Goal: Transaction & Acquisition: Purchase product/service

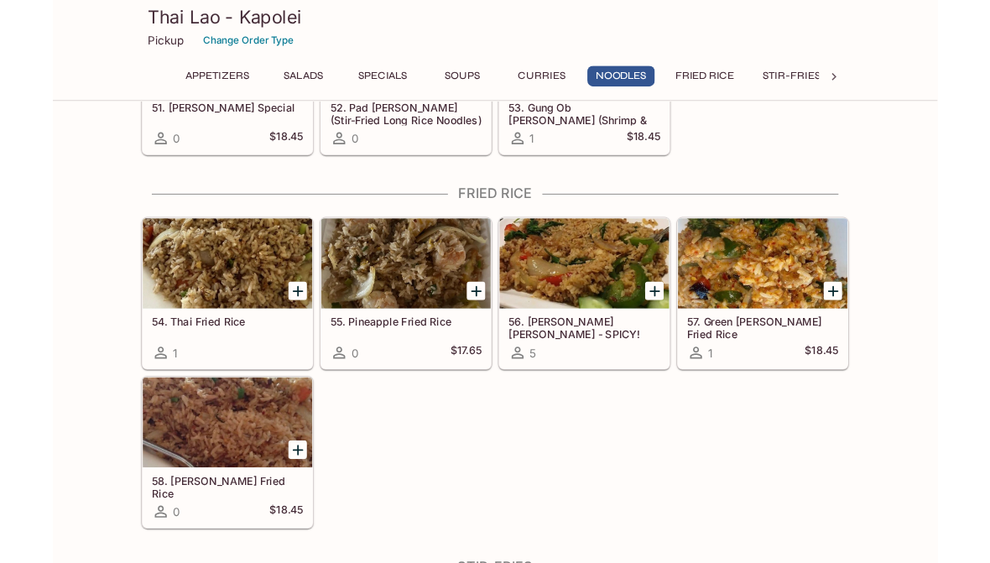
scroll to position [2973, 0]
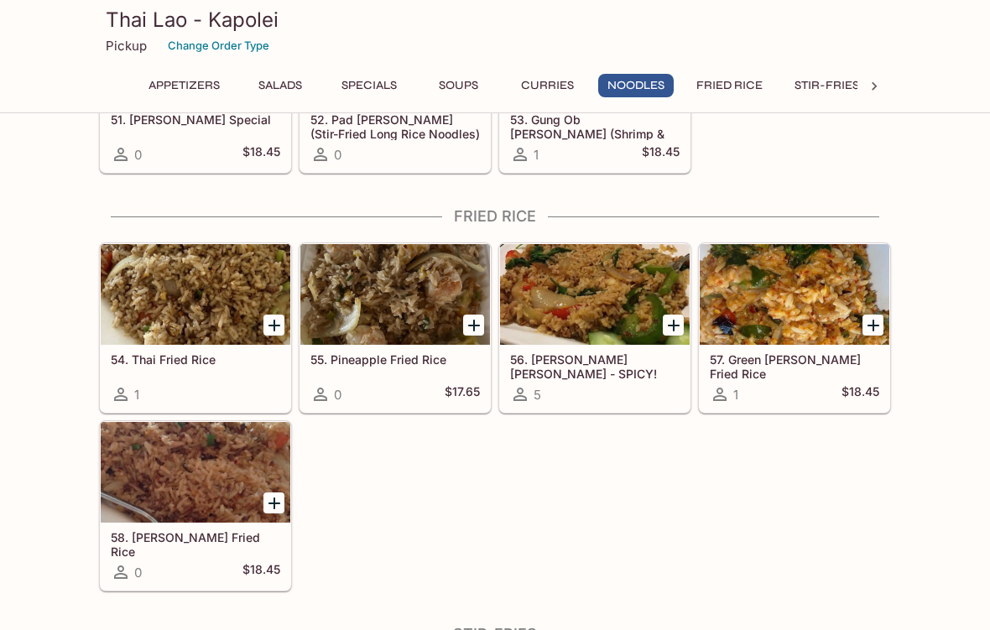
click at [274, 504] on icon "Add 58. Tom Yum Fried Rice" at bounding box center [274, 503] width 12 height 12
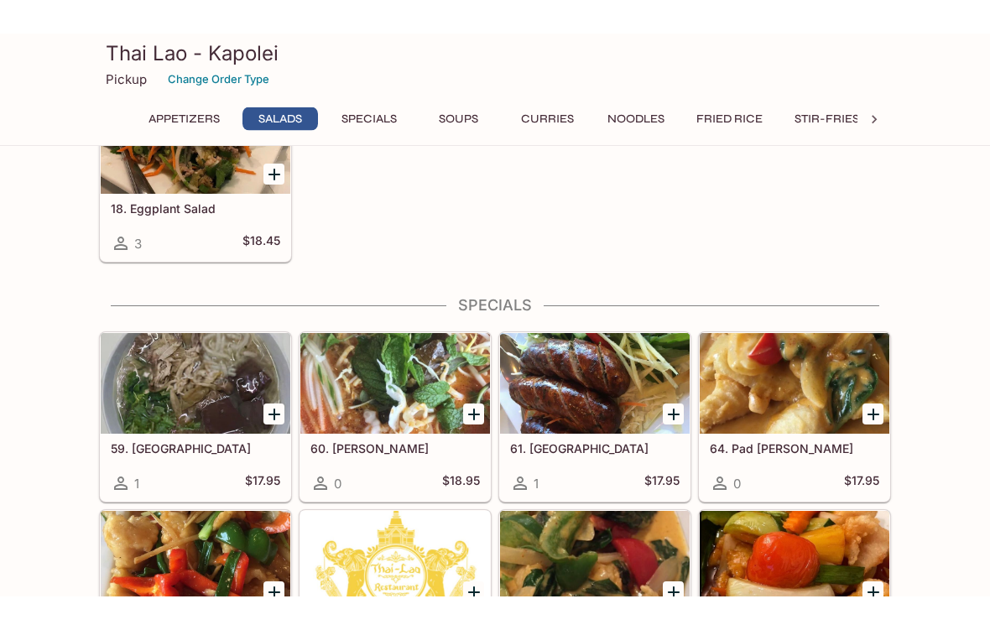
scroll to position [1002, 0]
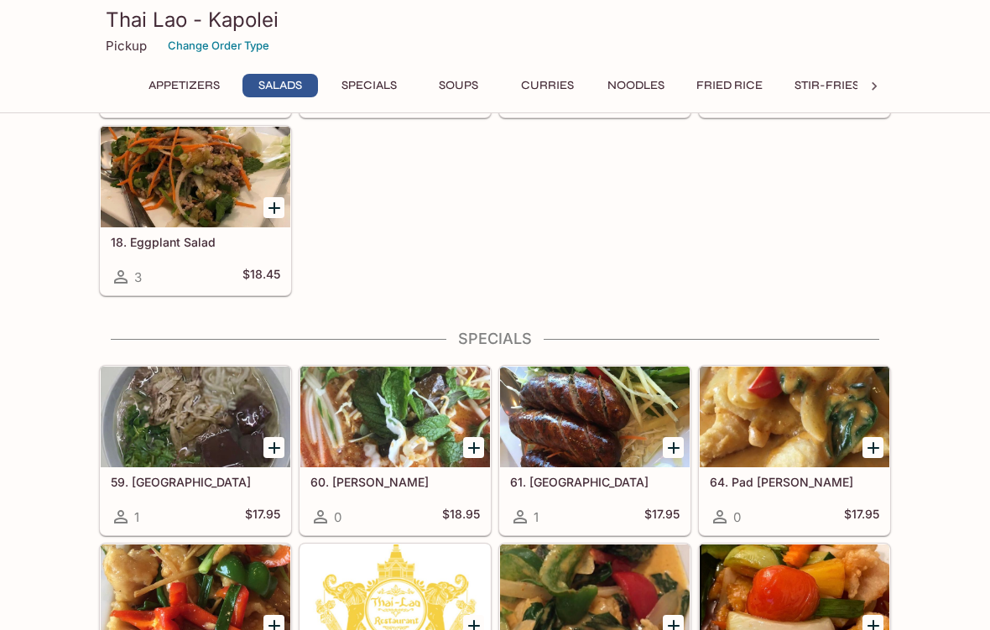
click at [730, 152] on div "10. Green Papaya Salad 8 $15.45 11. Cucumber Salad 2 $15.45 12. Larb 3 $15.45 1…" at bounding box center [491, 29] width 798 height 533
click at [732, 84] on button "Fried Rice" at bounding box center [729, 85] width 85 height 23
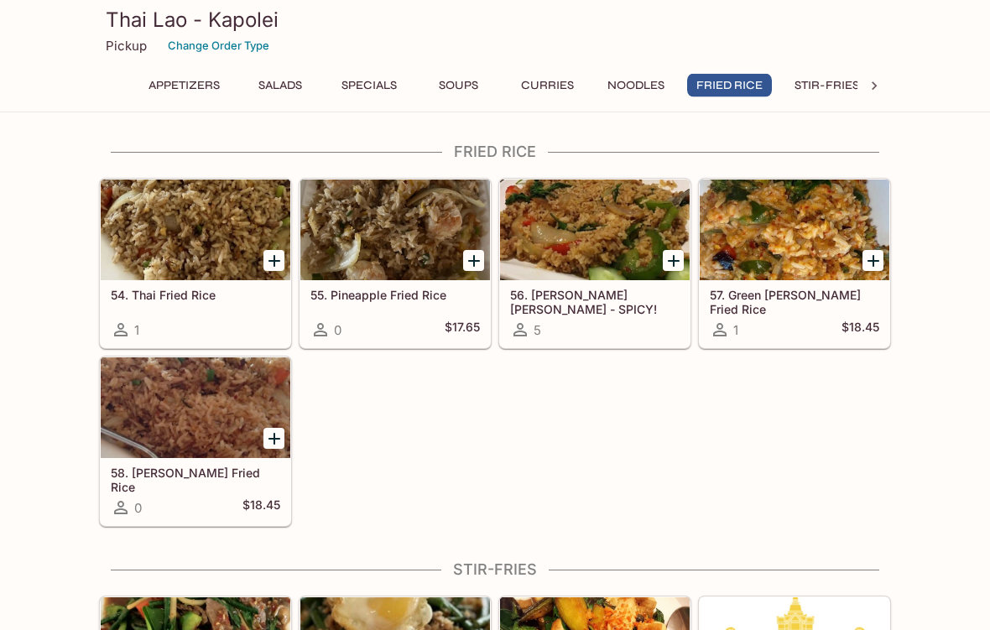
scroll to position [3038, 0]
click at [182, 247] on div at bounding box center [196, 229] width 190 height 101
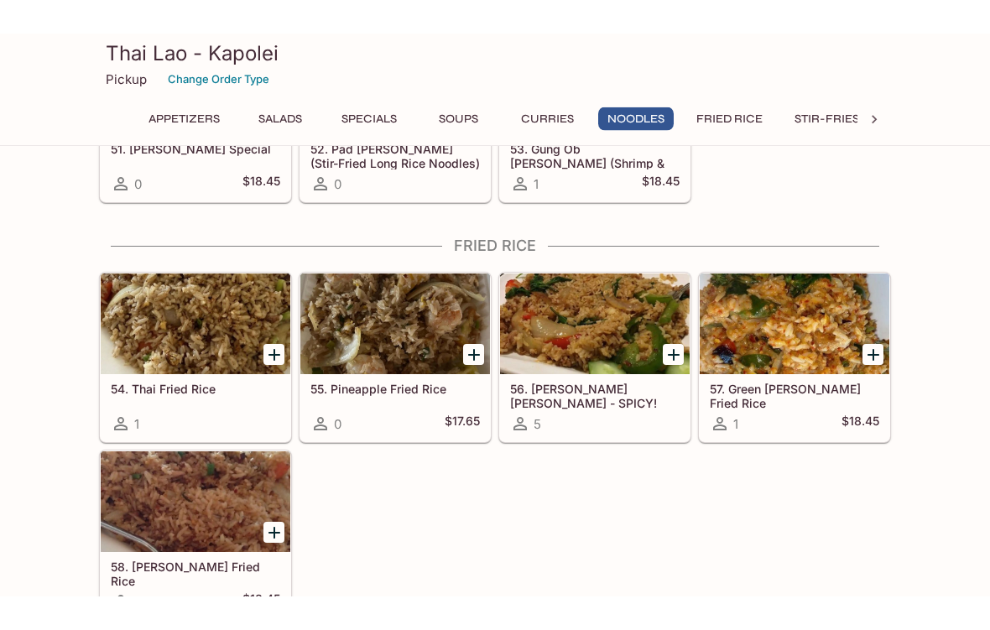
scroll to position [2913, 0]
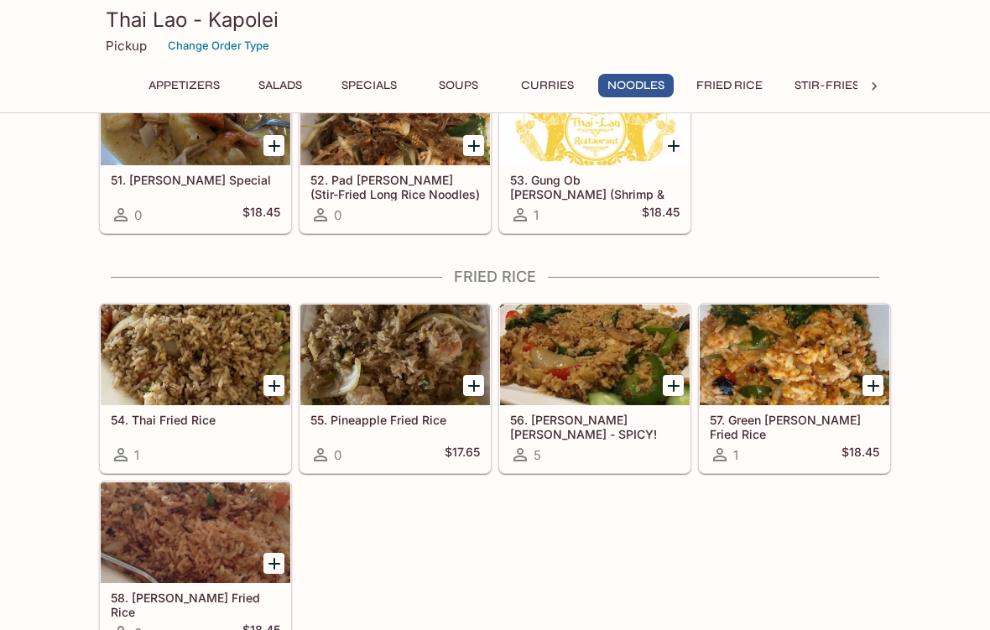
click at [401, 364] on div at bounding box center [395, 354] width 190 height 101
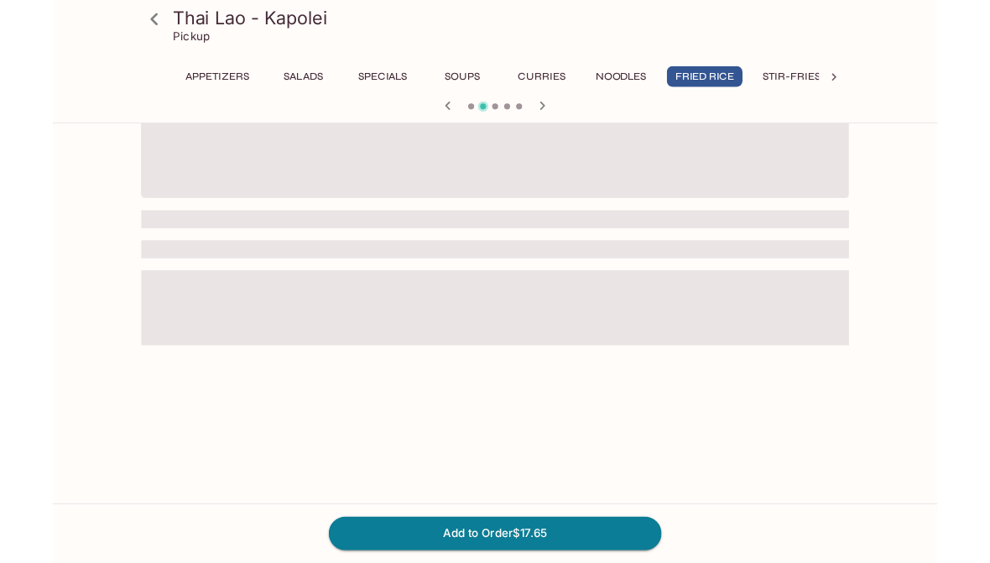
scroll to position [145, 0]
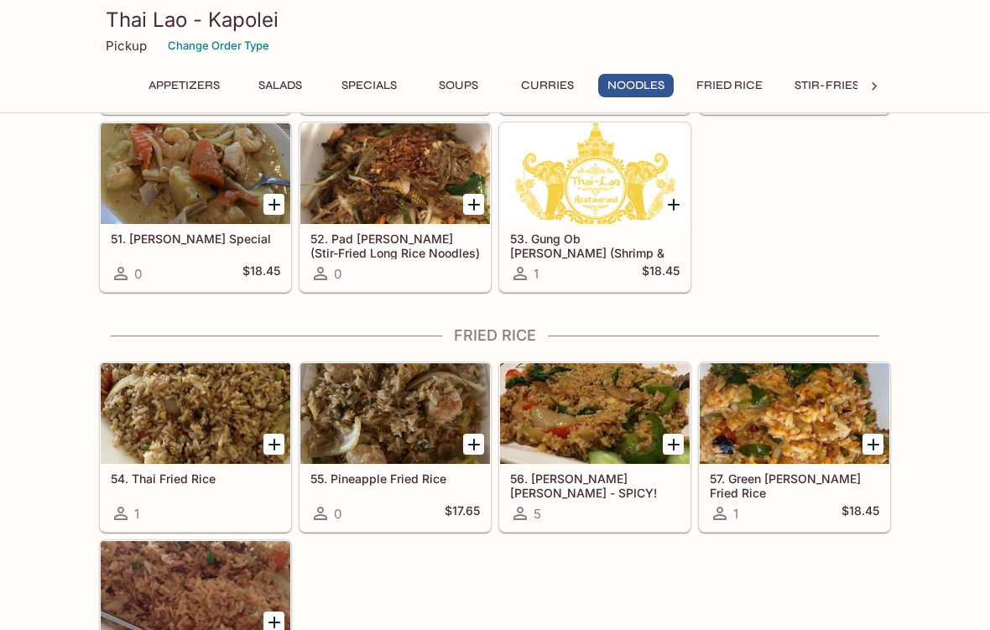
scroll to position [2859, 0]
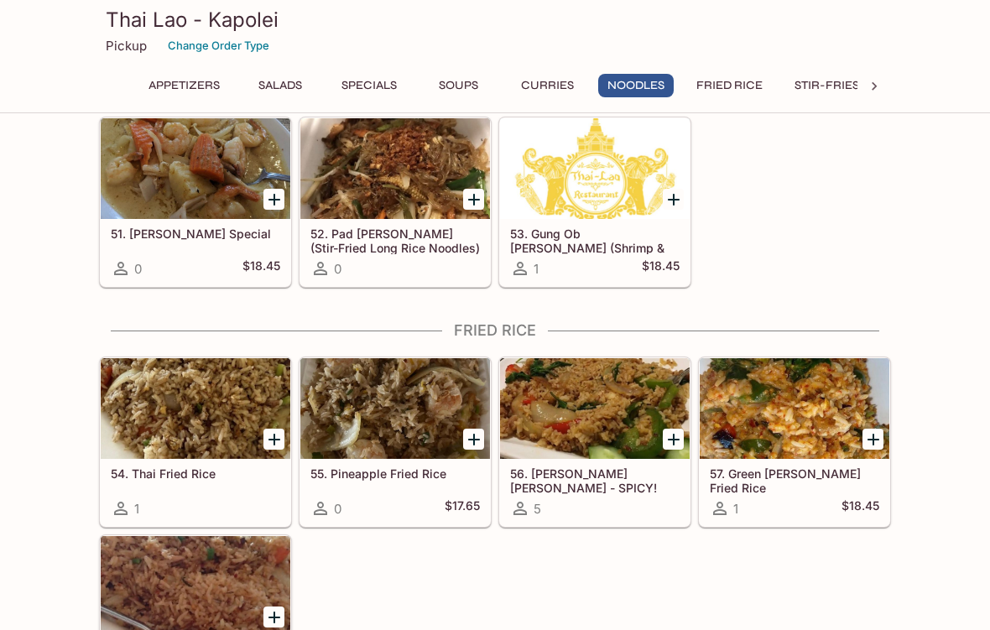
click at [211, 425] on div at bounding box center [196, 408] width 190 height 101
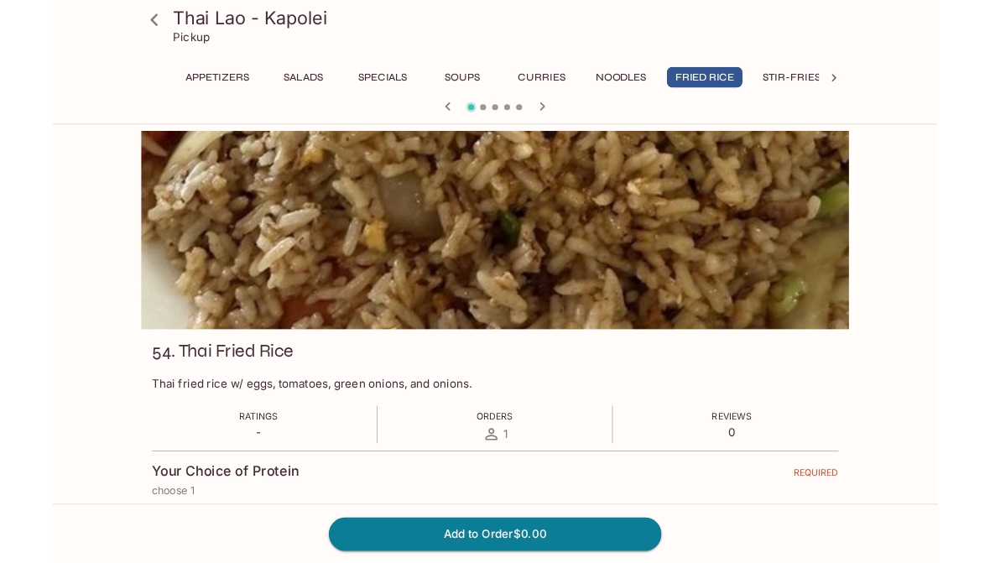
scroll to position [67, 0]
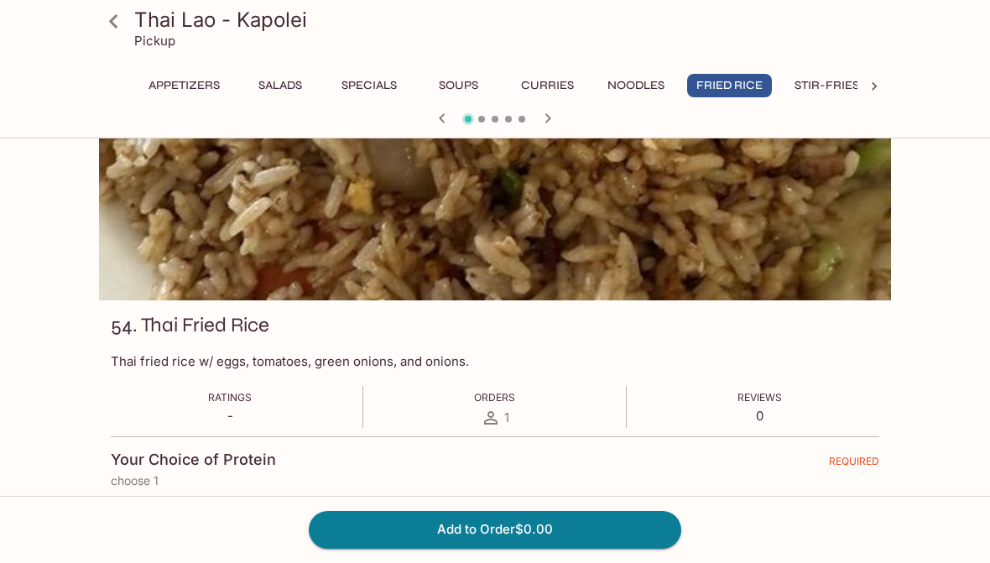
click at [115, 22] on icon at bounding box center [113, 21] width 29 height 29
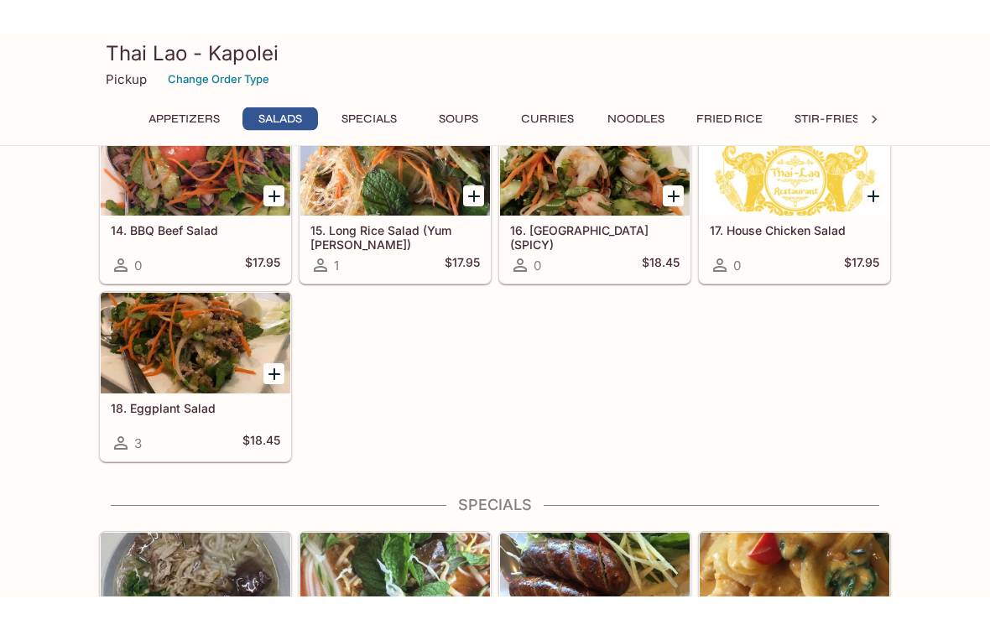
scroll to position [804, 0]
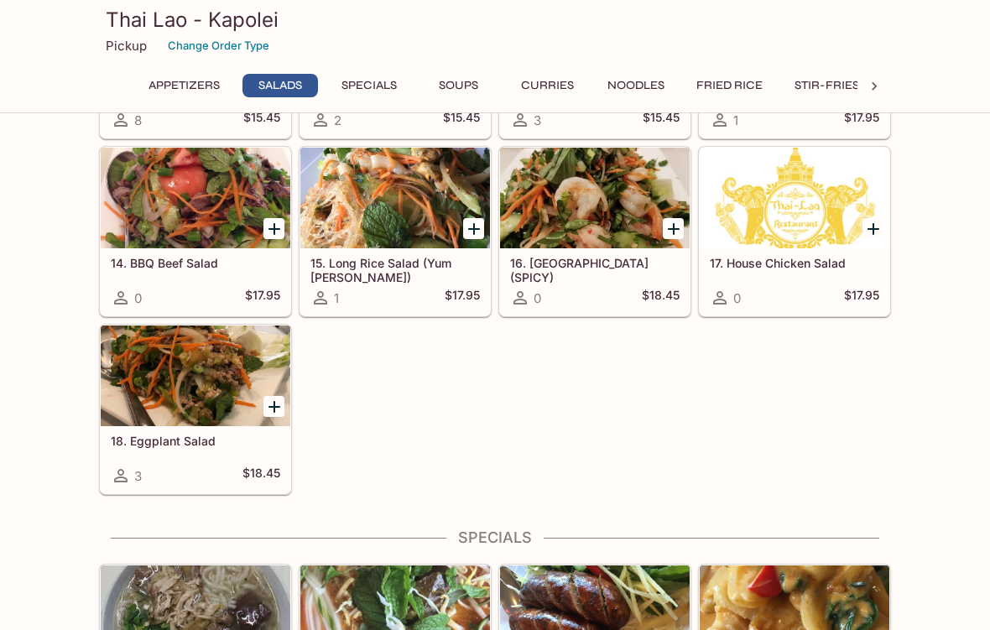
click at [549, 82] on button "Curries" at bounding box center [546, 85] width 75 height 23
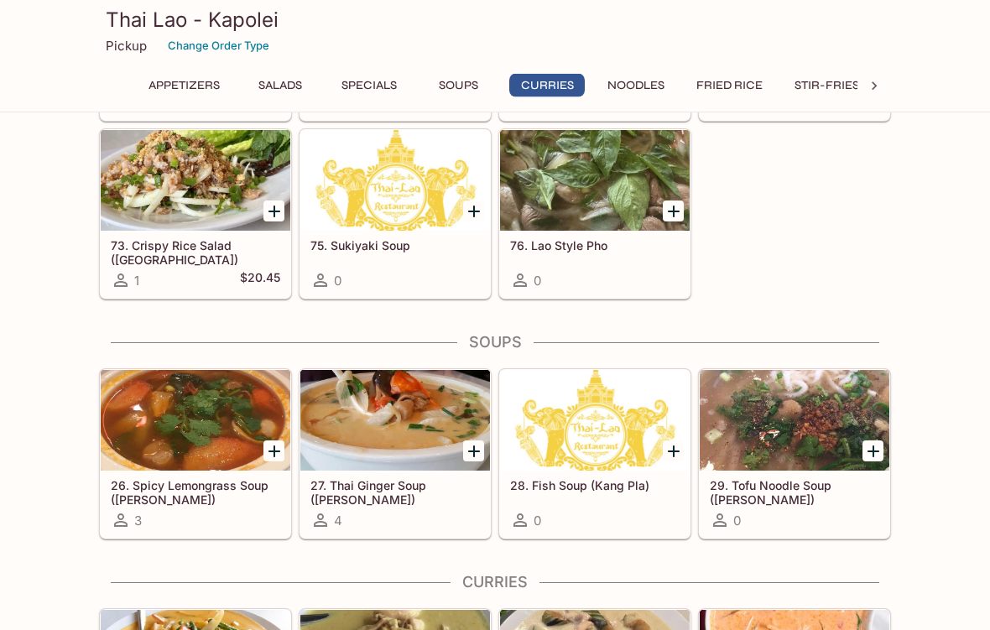
scroll to position [2202, 0]
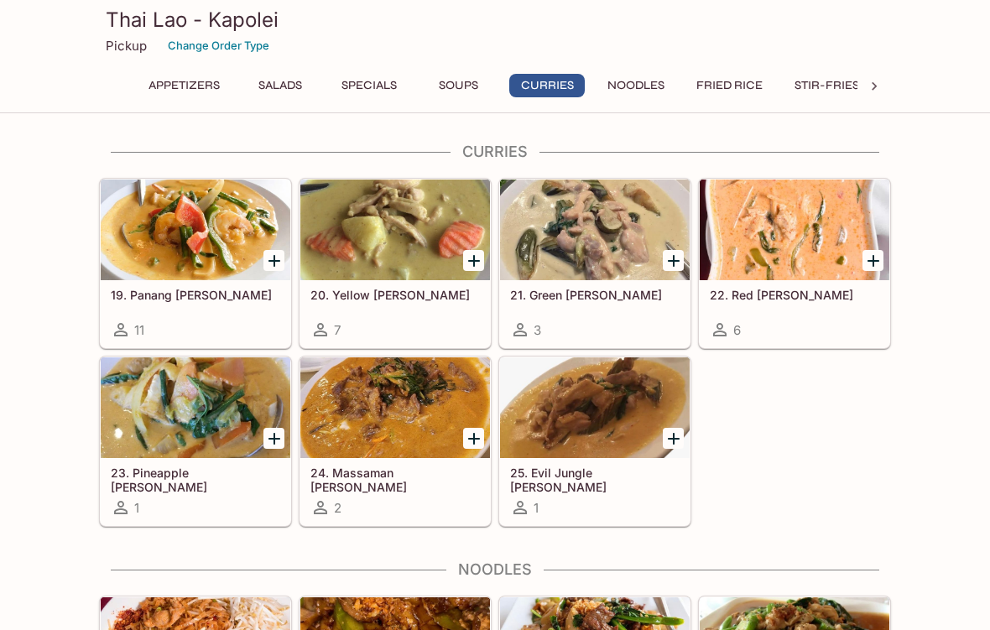
click at [583, 414] on div at bounding box center [595, 407] width 190 height 101
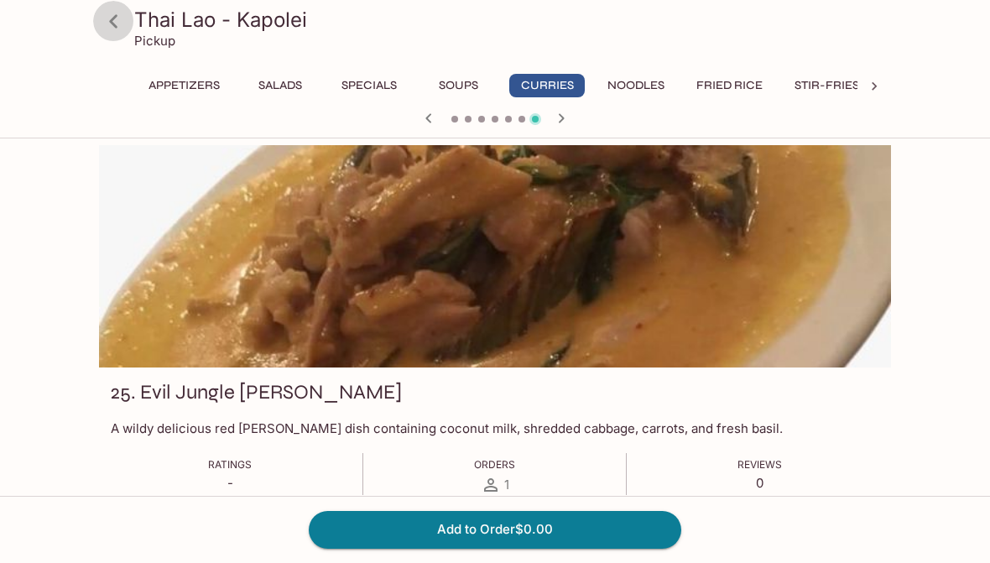
click at [119, 23] on icon at bounding box center [113, 21] width 29 height 29
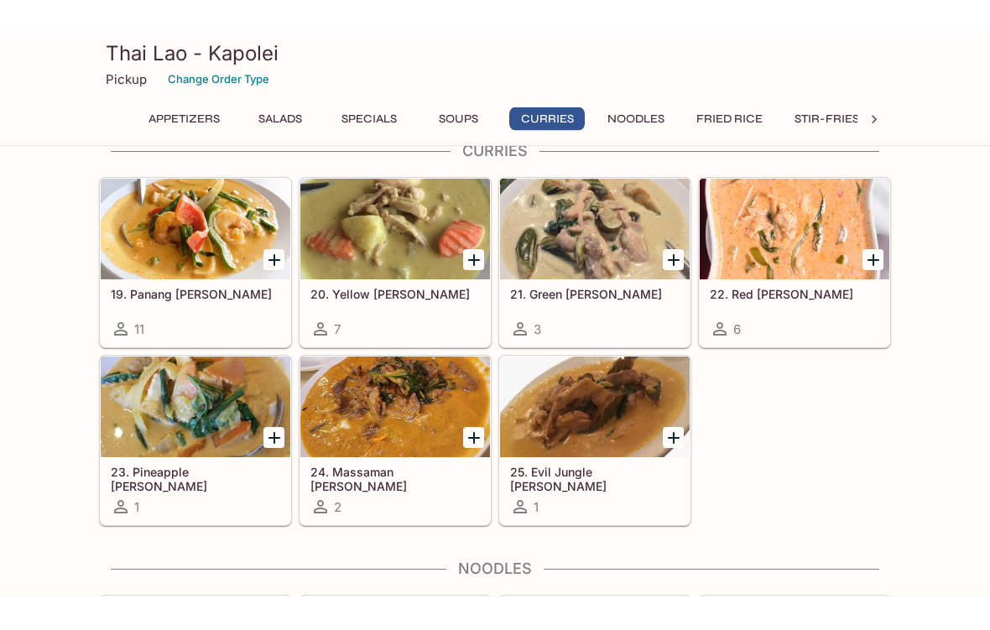
scroll to position [2170, 0]
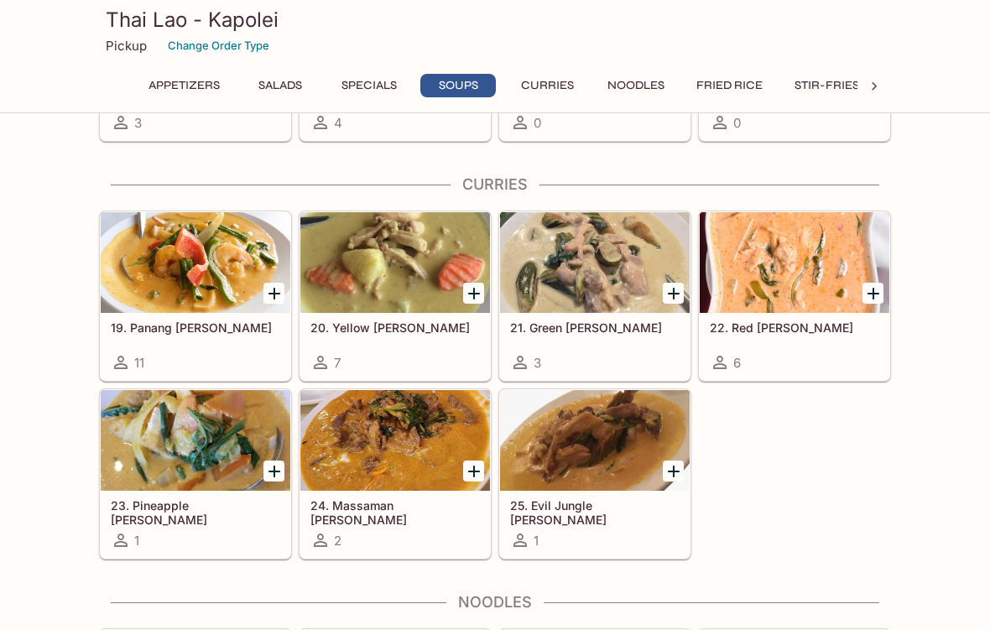
click at [195, 250] on div at bounding box center [196, 262] width 190 height 101
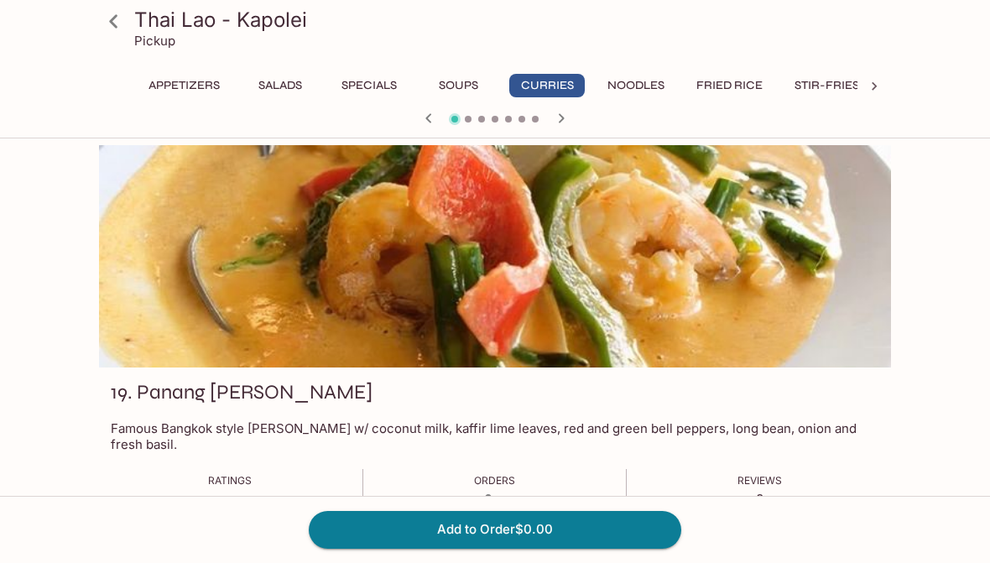
click at [628, 86] on button "Noodles" at bounding box center [635, 85] width 75 height 23
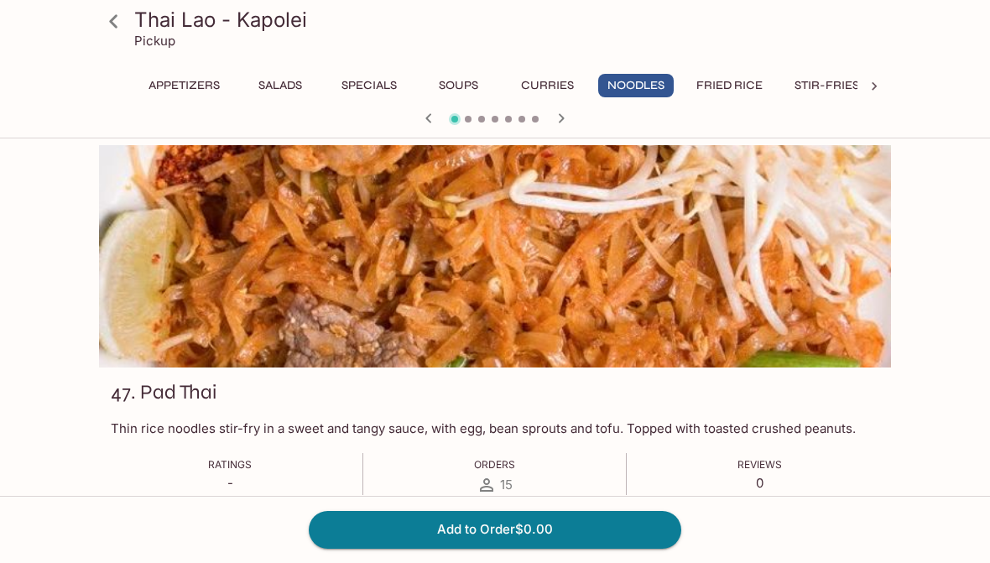
click at [832, 91] on button "Stir-Fries" at bounding box center [826, 85] width 83 height 23
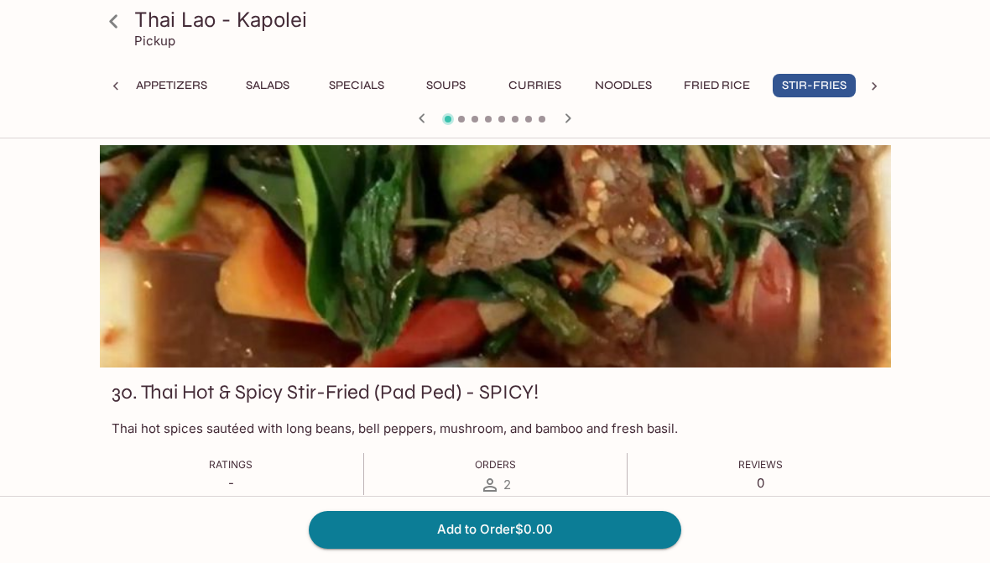
click at [876, 88] on icon at bounding box center [874, 86] width 17 height 17
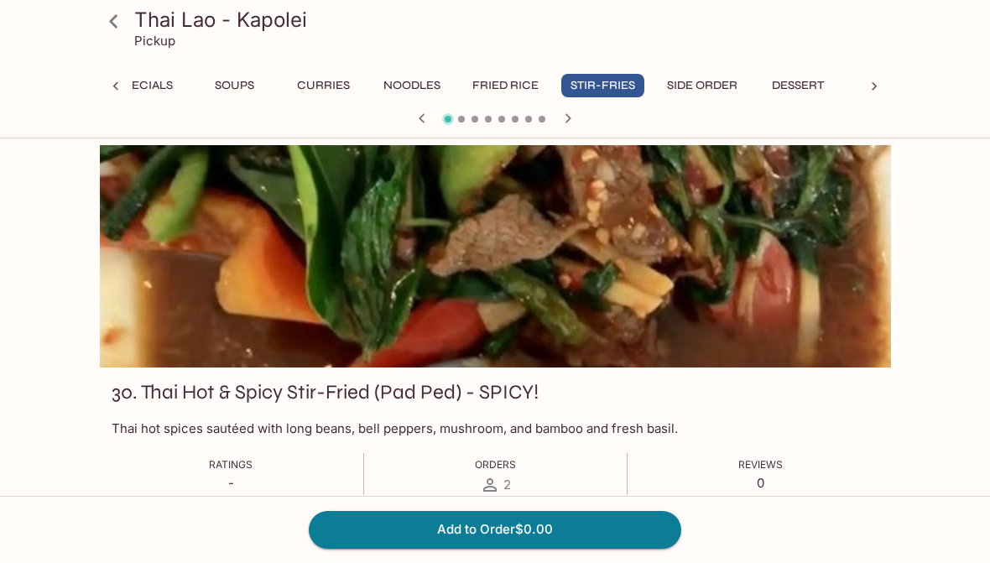
scroll to position [0, 294]
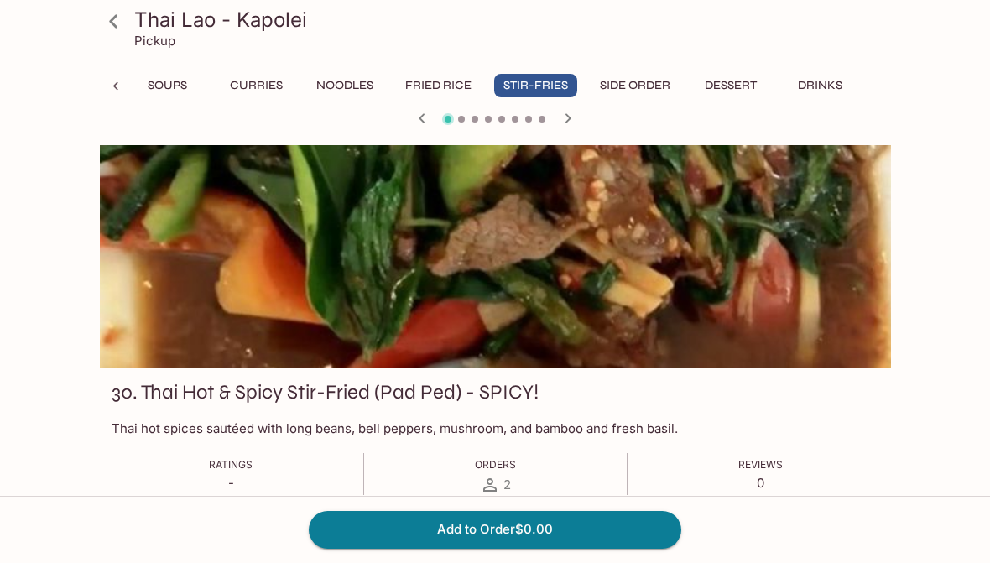
click at [628, 81] on button "Side Order" at bounding box center [634, 85] width 89 height 23
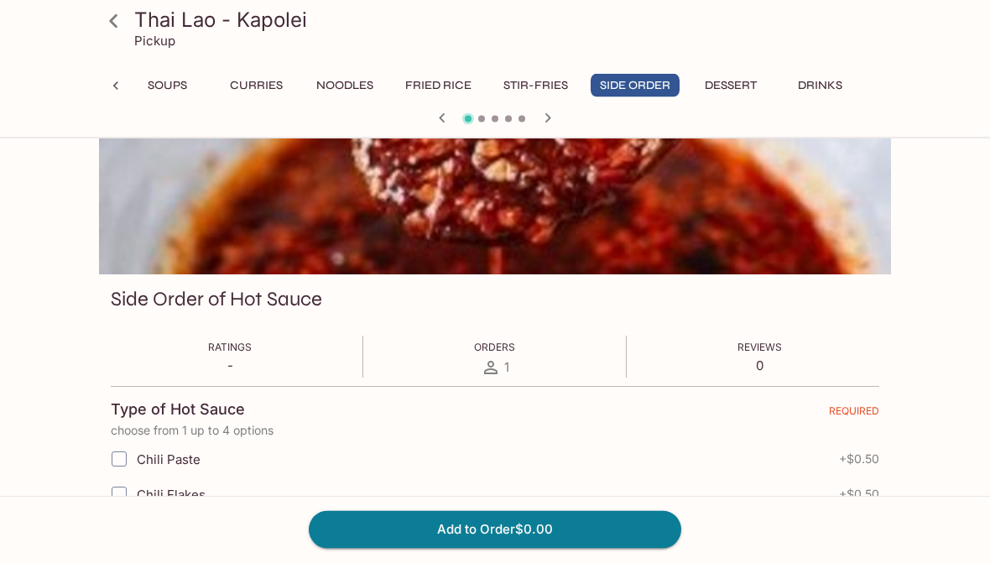
scroll to position [82, 0]
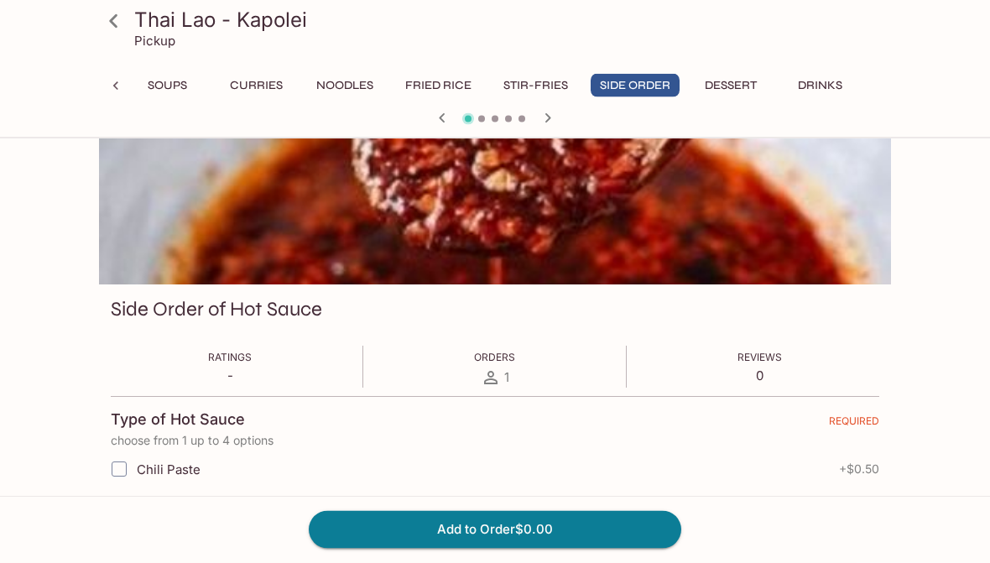
click at [344, 81] on button "Noodles" at bounding box center [344, 85] width 75 height 23
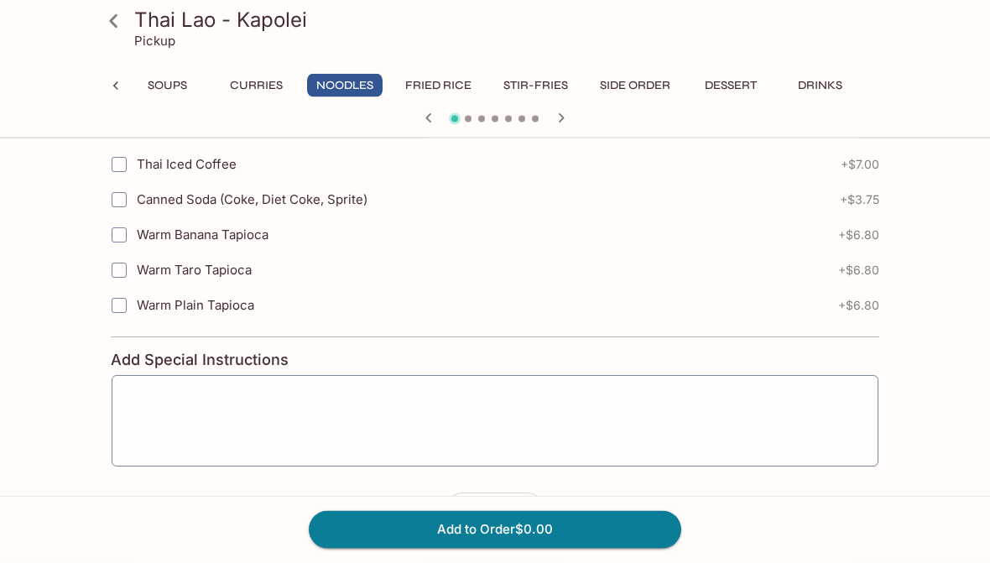
scroll to position [1402, 0]
click at [341, 89] on button "Noodles" at bounding box center [344, 85] width 75 height 23
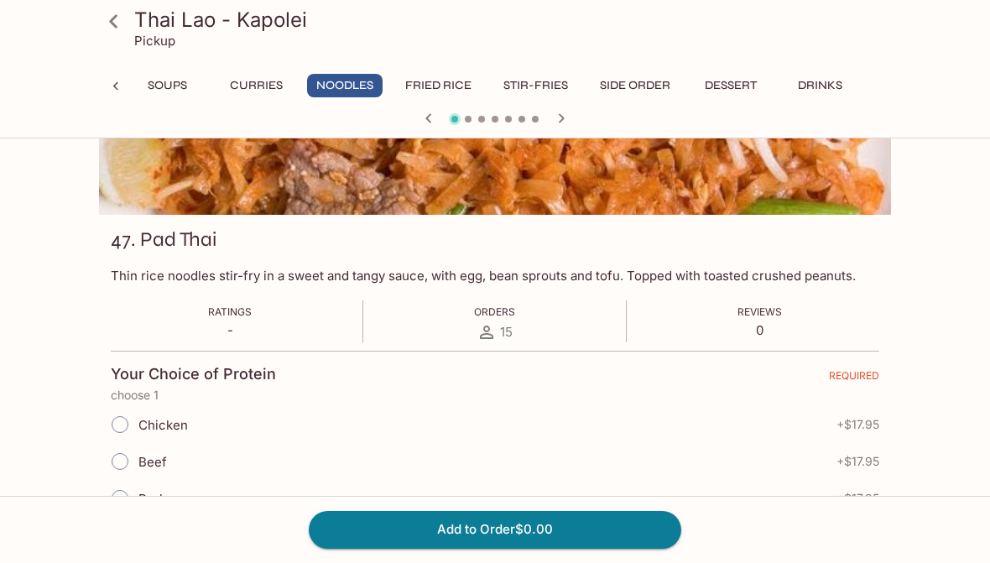
scroll to position [0, 0]
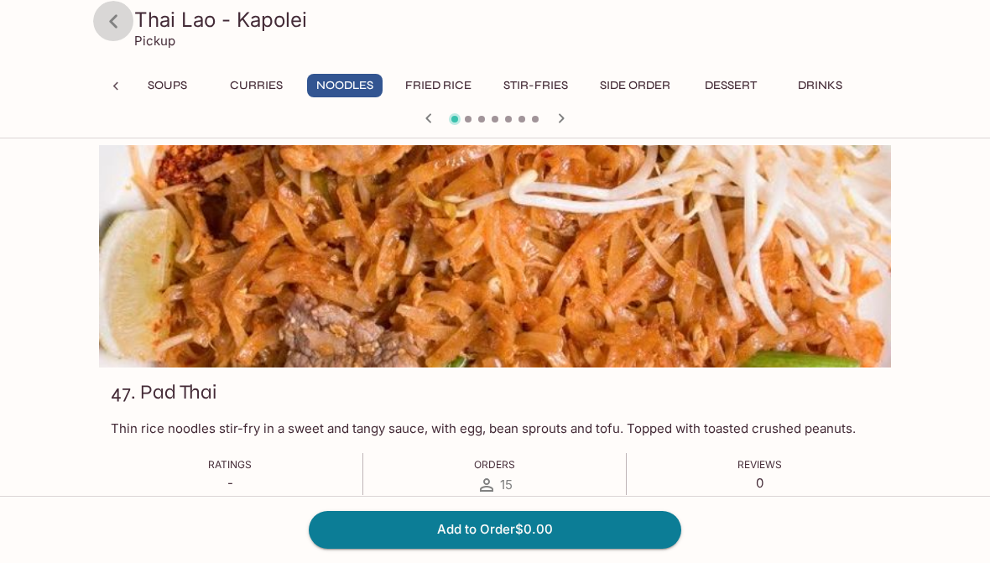
click at [118, 18] on icon at bounding box center [113, 21] width 29 height 29
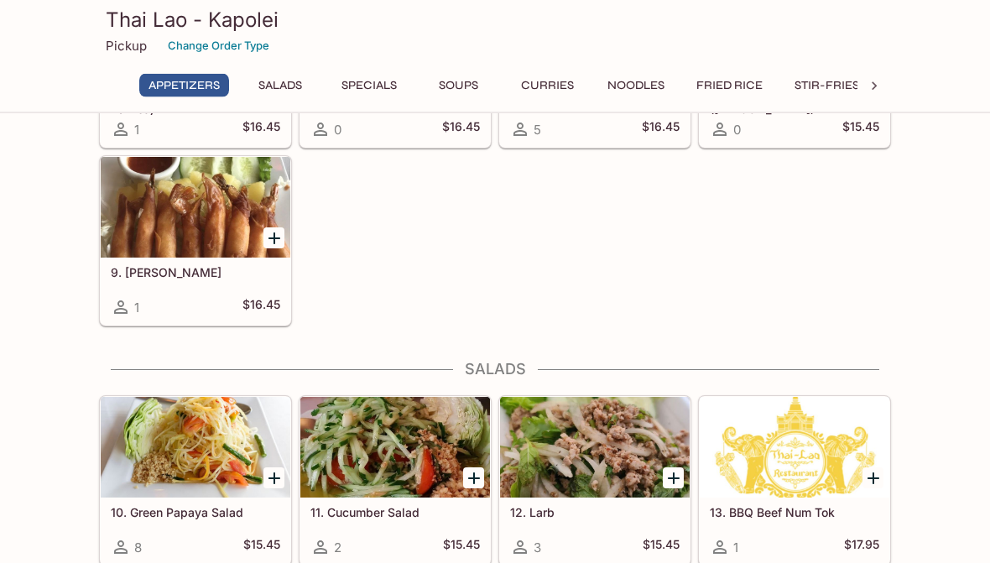
scroll to position [377, 0]
click at [549, 80] on button "Curries" at bounding box center [546, 85] width 75 height 23
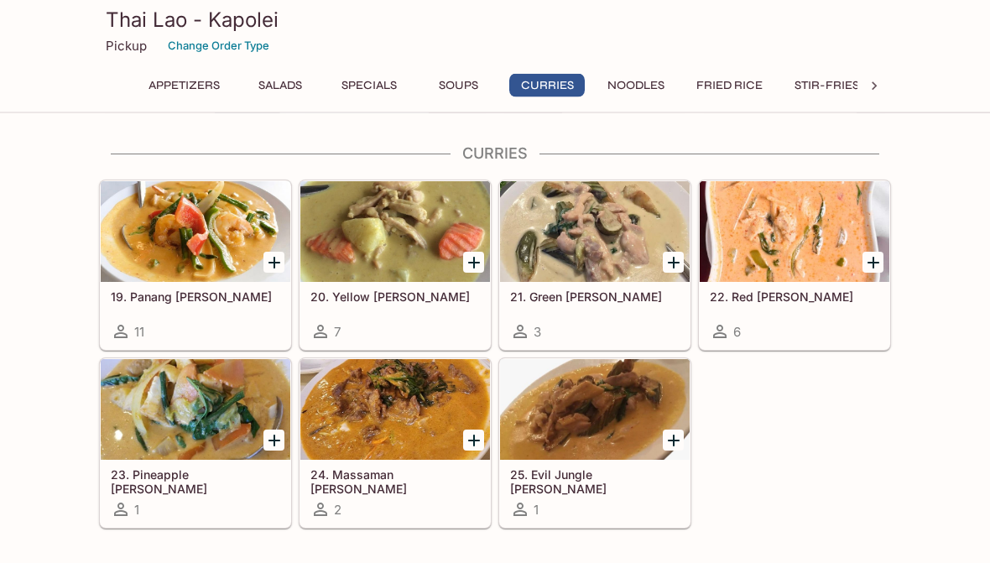
scroll to position [2202, 0]
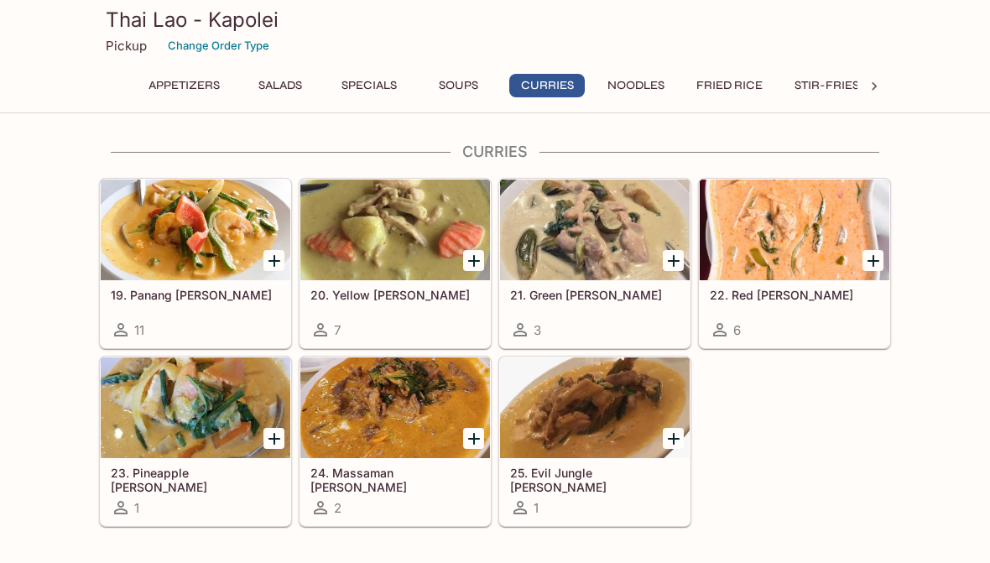
click at [386, 239] on div at bounding box center [395, 229] width 190 height 101
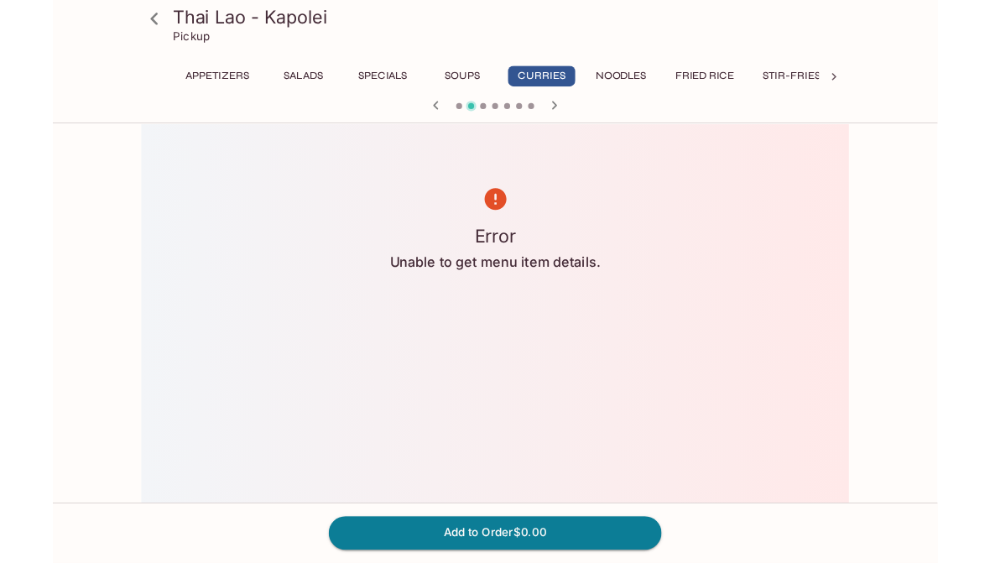
scroll to position [212, 0]
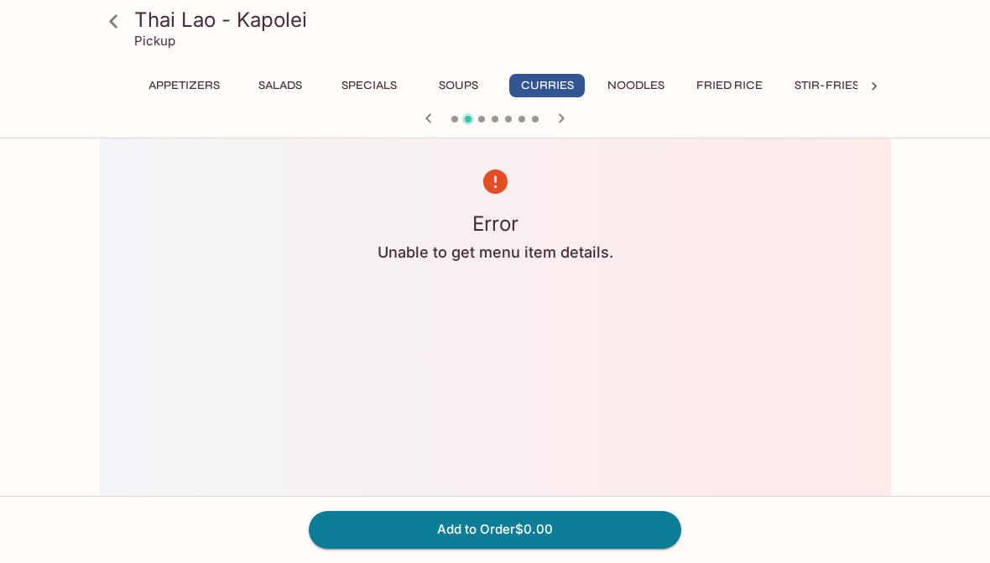
click at [119, 16] on icon at bounding box center [113, 21] width 29 height 29
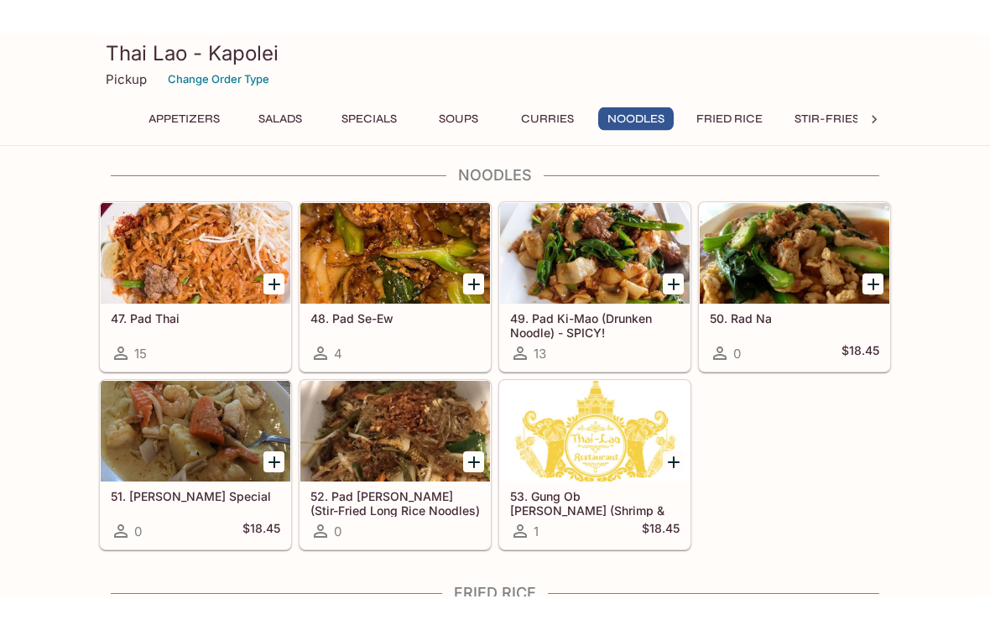
scroll to position [2564, 0]
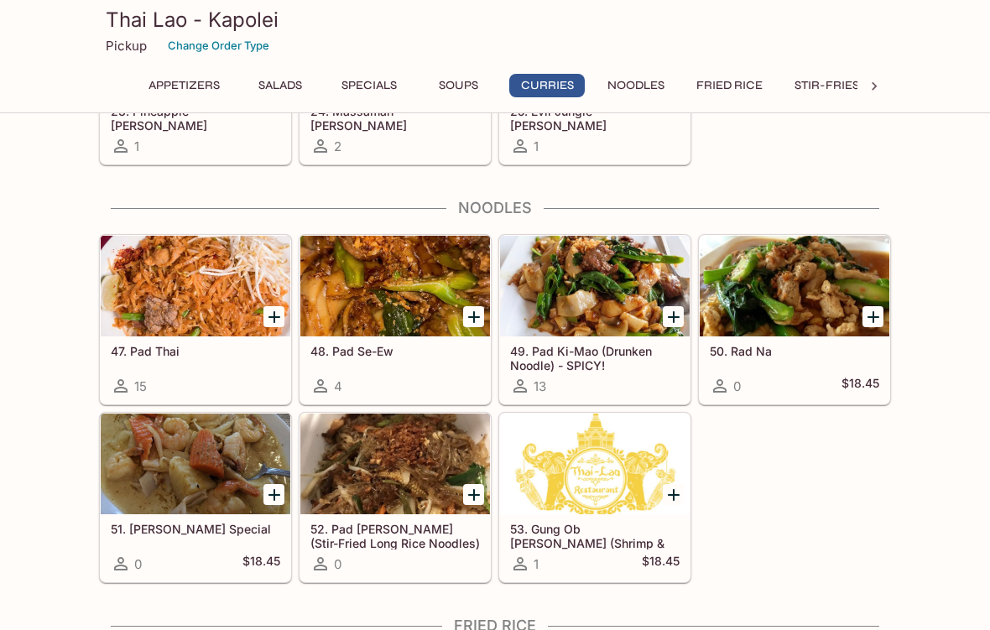
click at [273, 318] on icon "Add 47. Pad Thai" at bounding box center [274, 317] width 12 height 12
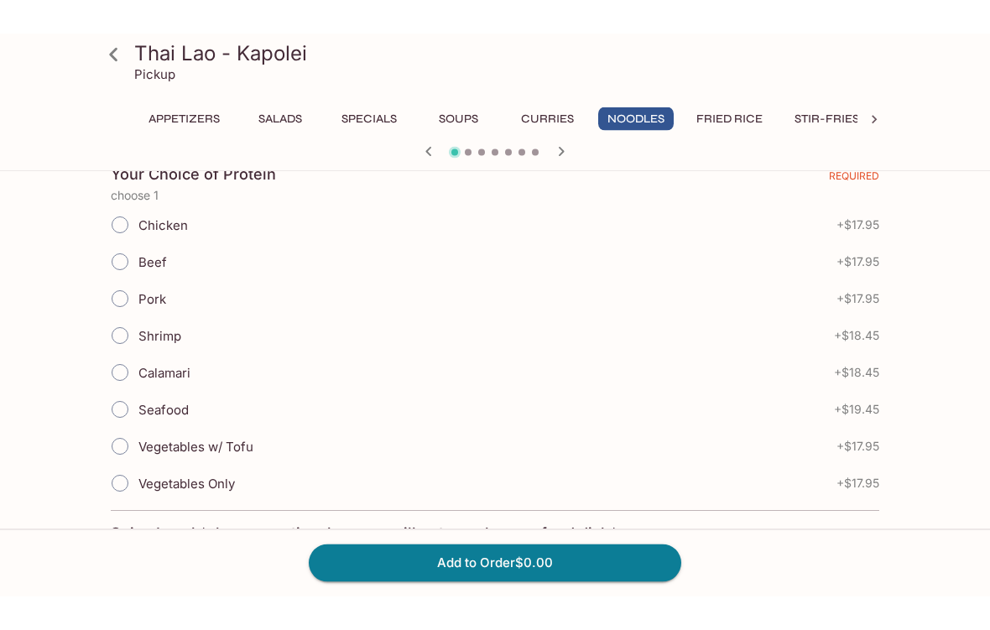
scroll to position [320, 0]
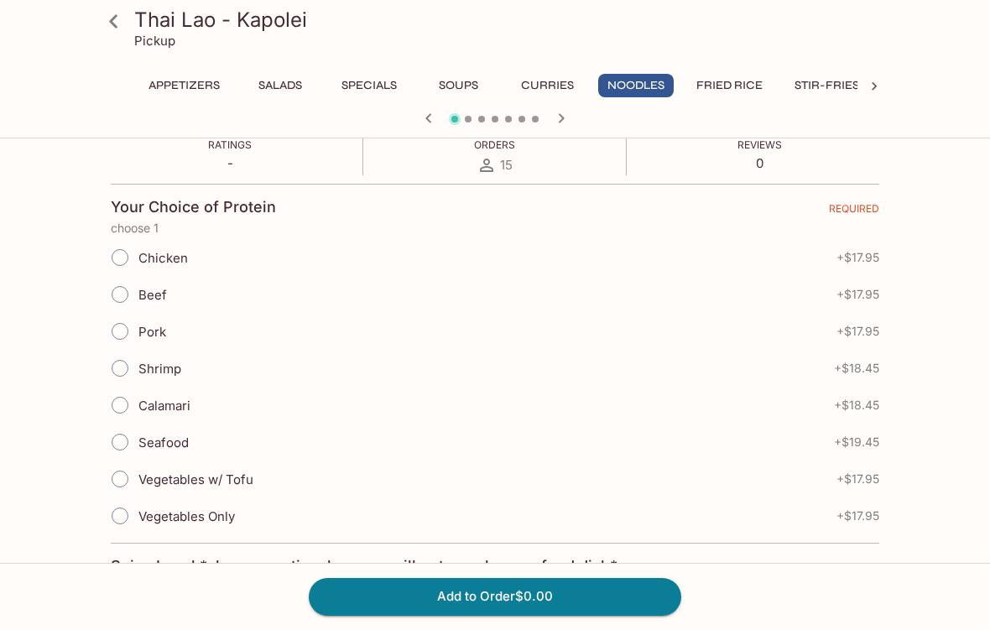
click at [115, 24] on icon at bounding box center [113, 20] width 8 height 13
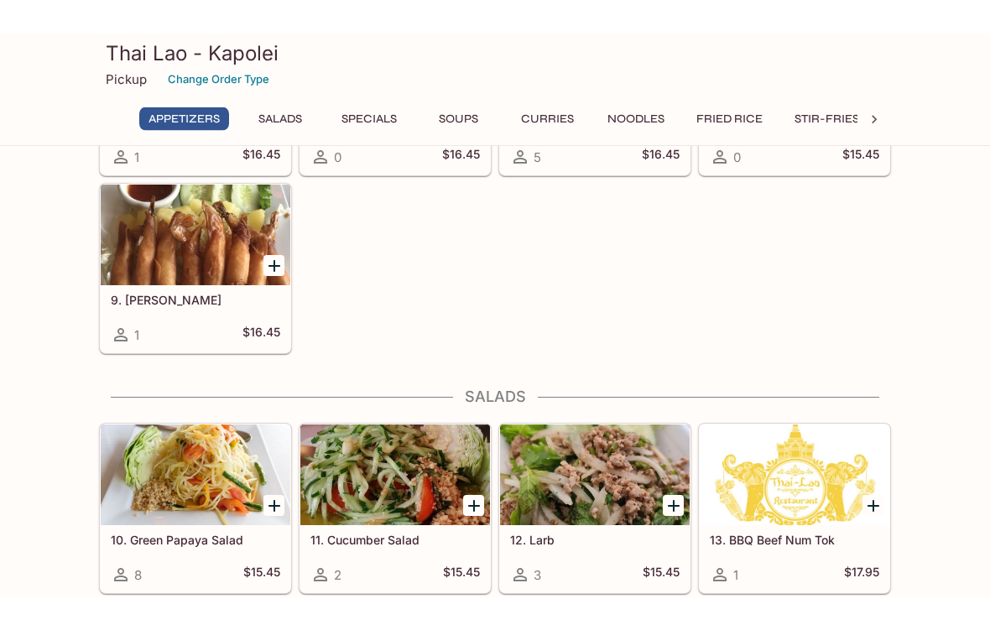
scroll to position [316, 0]
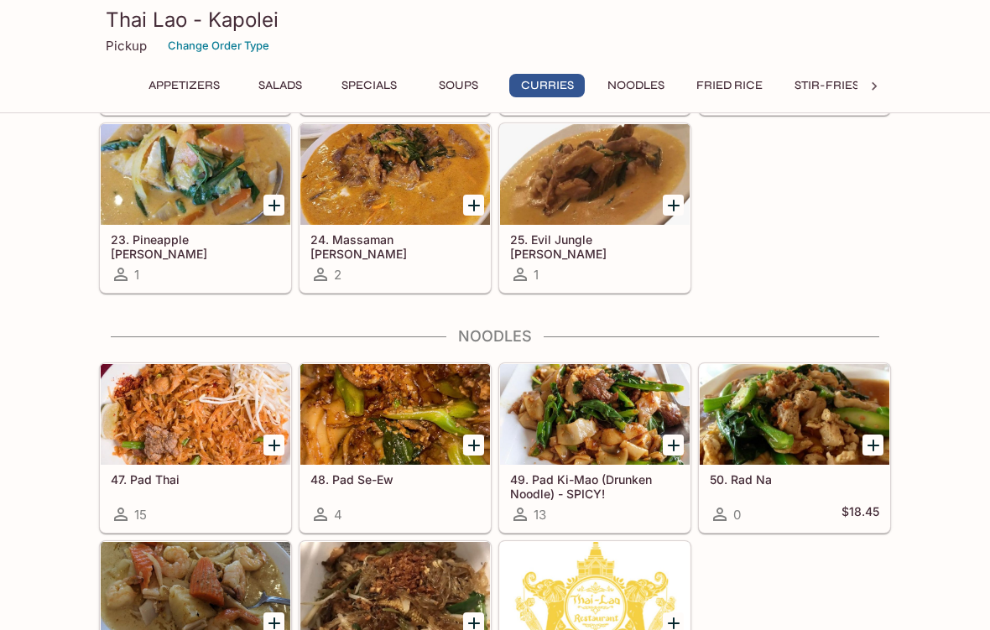
click at [392, 435] on div at bounding box center [395, 414] width 190 height 101
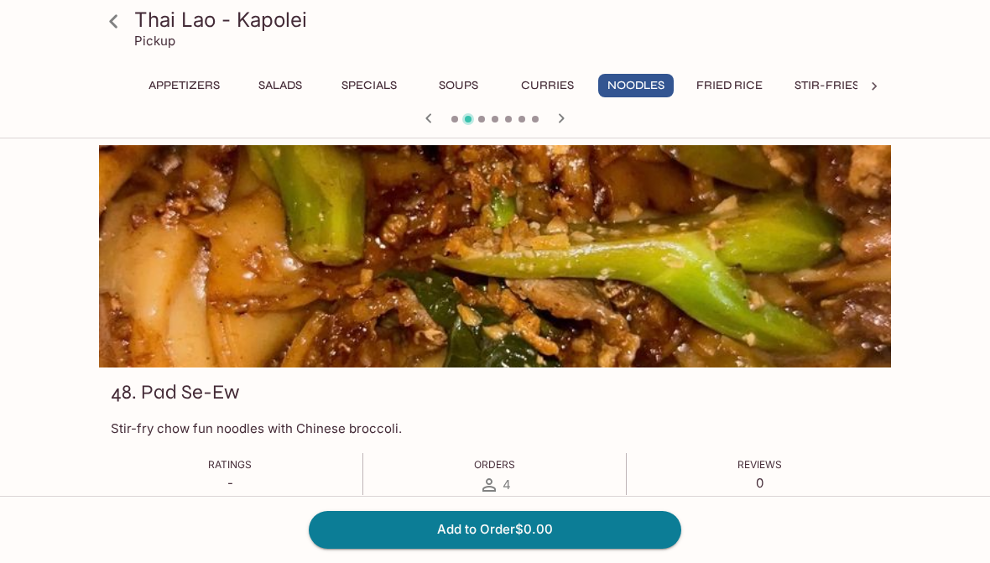
click at [123, 20] on icon at bounding box center [113, 21] width 29 height 29
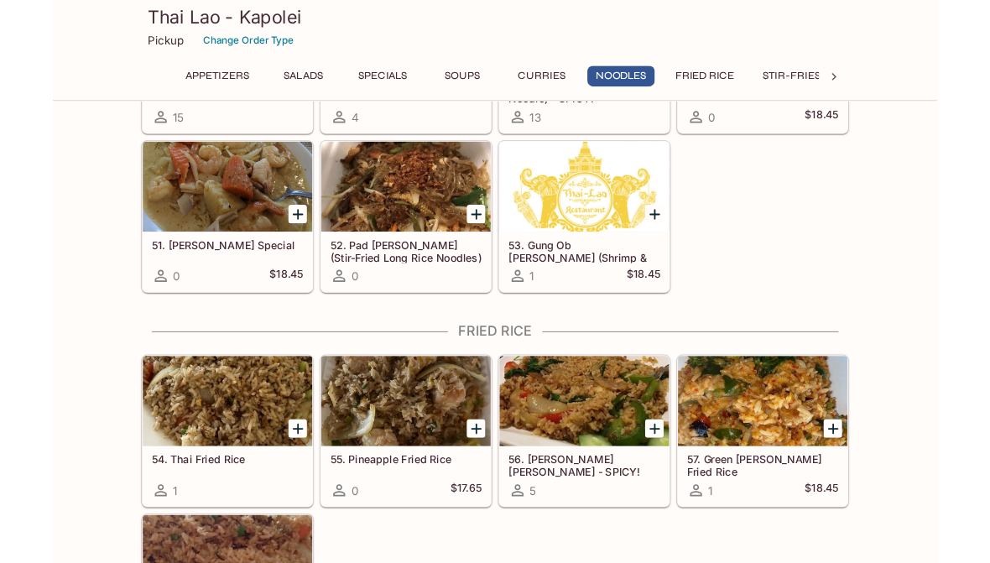
scroll to position [2887, 0]
